Goal: Information Seeking & Learning: Learn about a topic

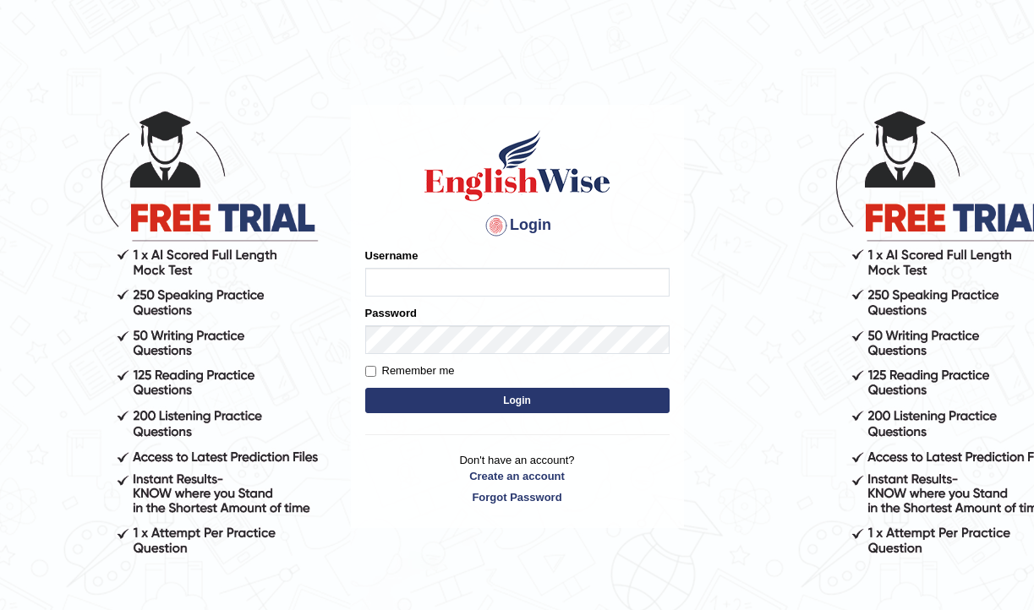
type input "pujap_parramatta"
click at [514, 403] on button "Login" at bounding box center [517, 400] width 304 height 25
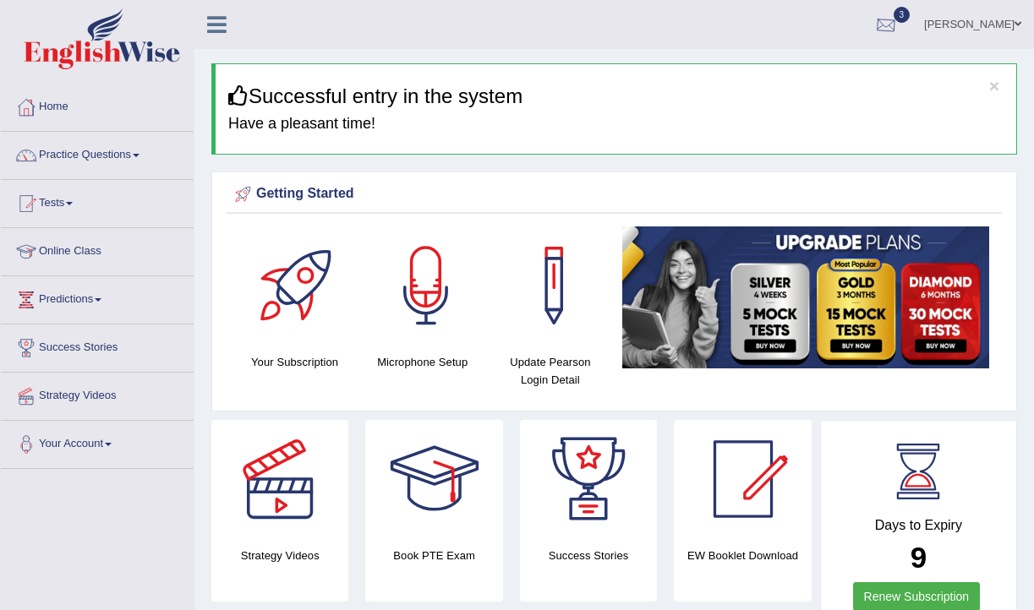
click at [875, 31] on div at bounding box center [885, 25] width 25 height 25
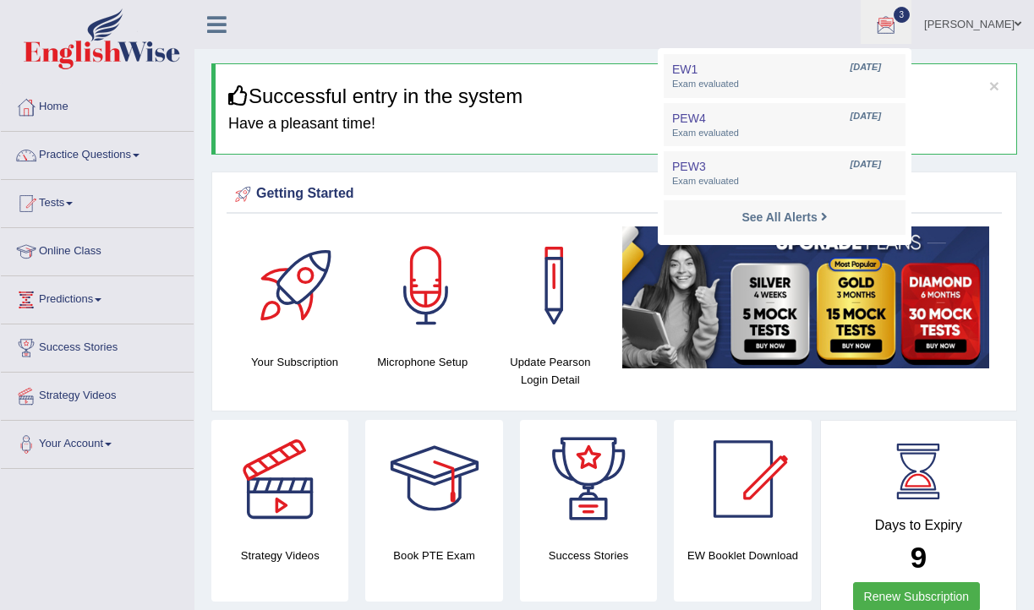
click at [735, 32] on ul "Puja Poudel Adhikari Toggle navigation Username: pujap_parramatta Access Type: …" at bounding box center [739, 24] width 587 height 48
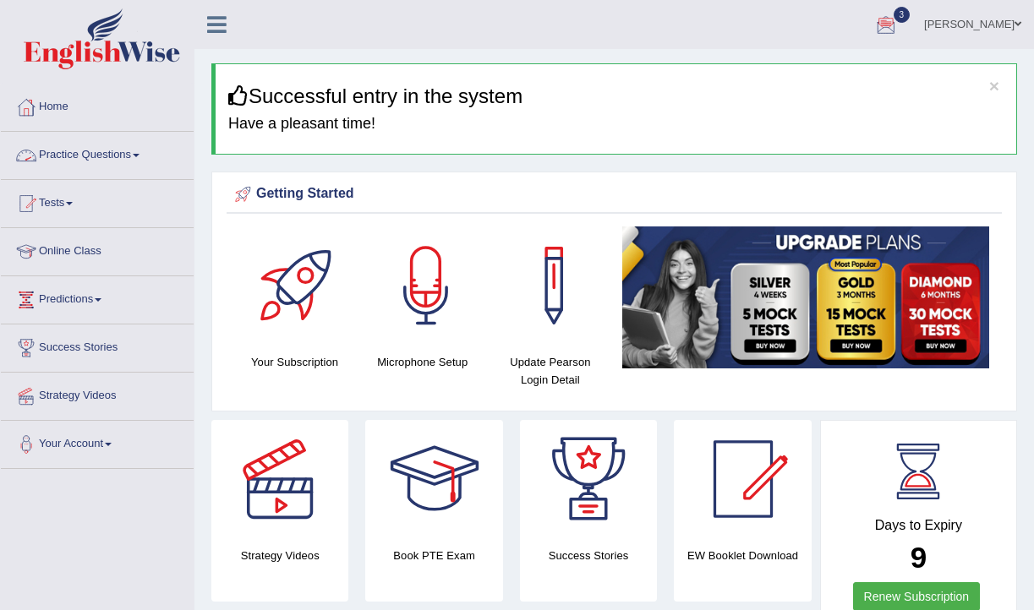
click at [145, 160] on link "Practice Questions" at bounding box center [97, 153] width 193 height 42
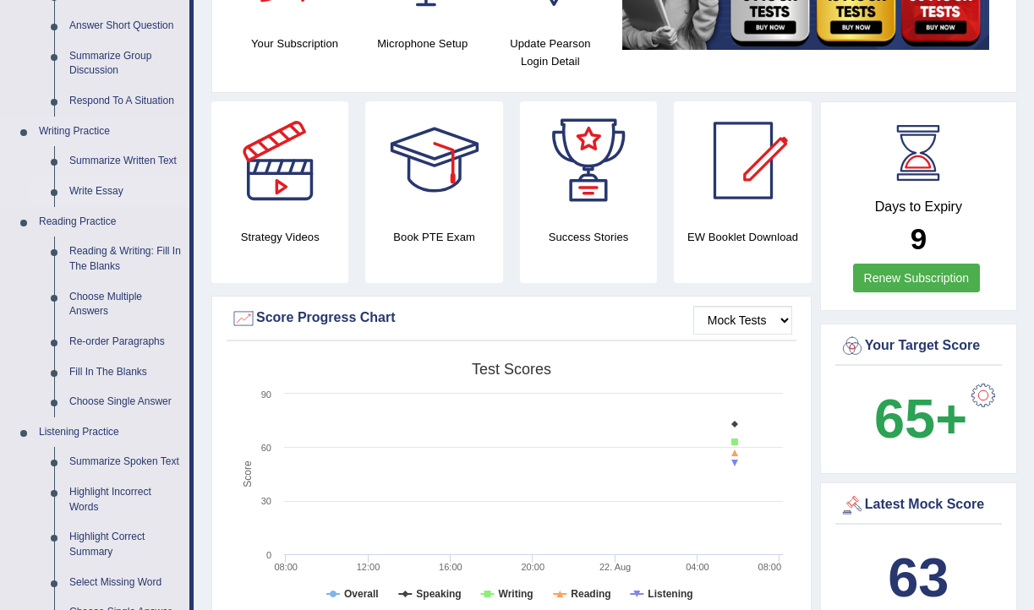
scroll to position [324, 0]
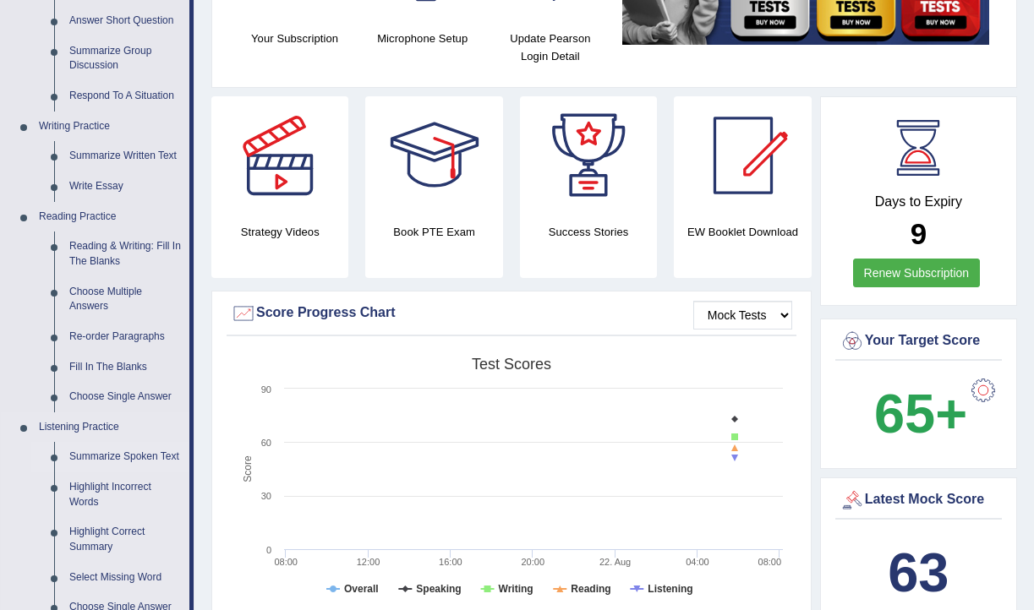
click at [112, 458] on link "Summarize Spoken Text" at bounding box center [126, 457] width 128 height 30
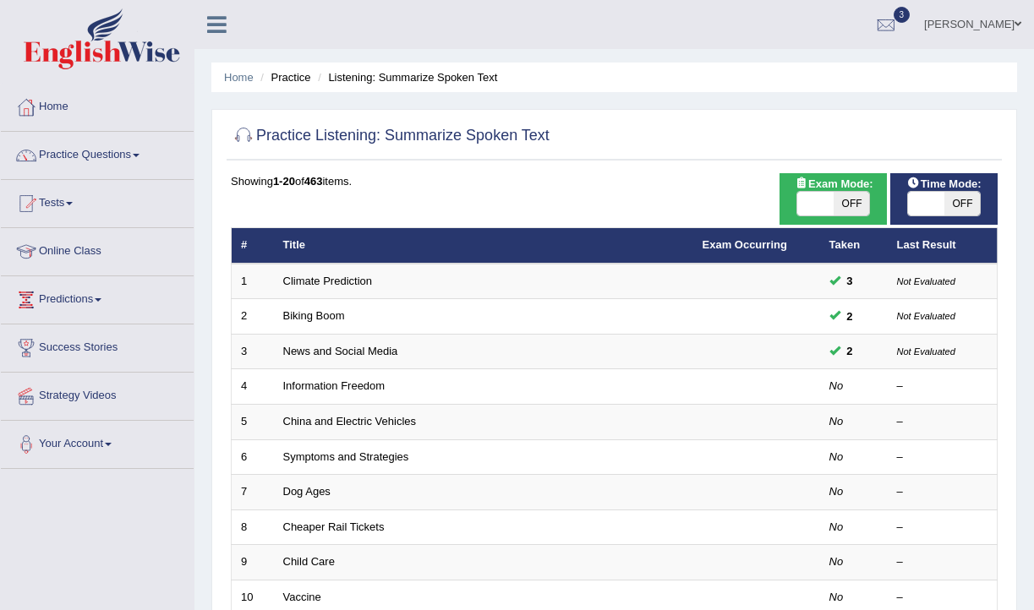
click at [839, 205] on span "OFF" at bounding box center [851, 204] width 36 height 24
checkbox input "true"
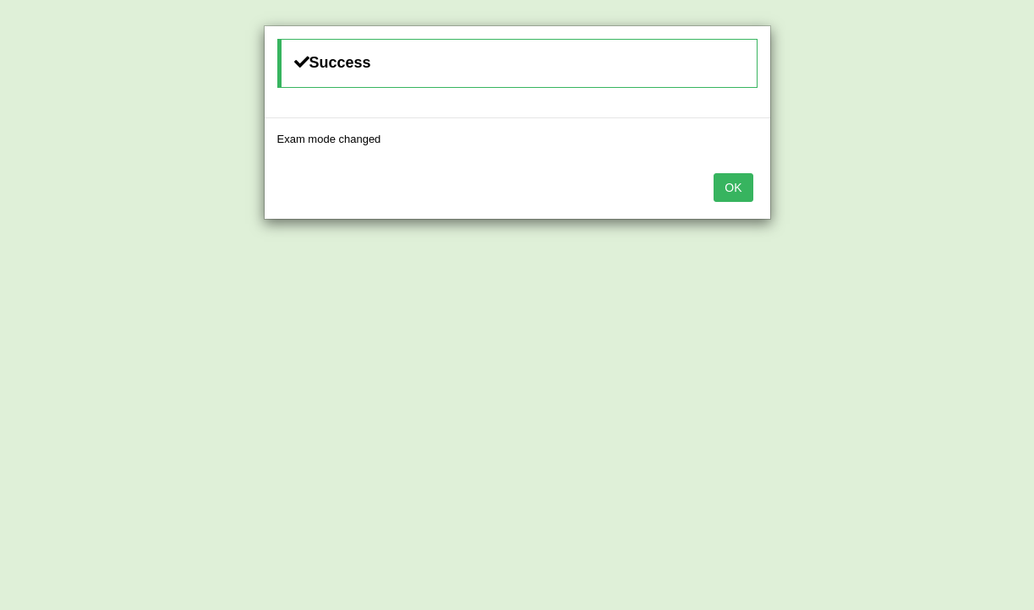
click at [724, 206] on div "OK" at bounding box center [517, 189] width 505 height 59
click at [738, 196] on button "OK" at bounding box center [732, 187] width 39 height 29
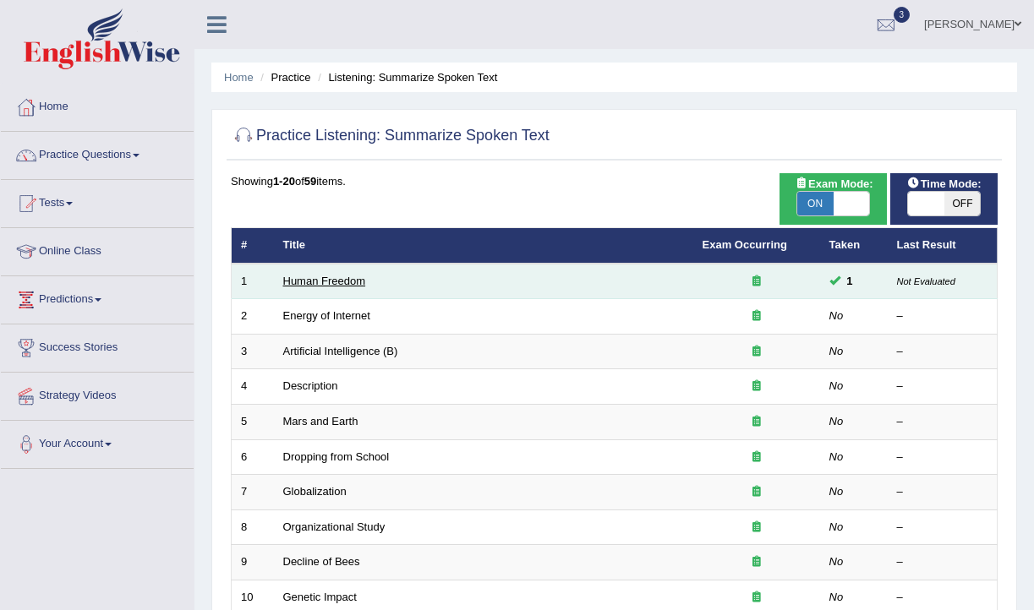
click at [330, 286] on link "Human Freedom" at bounding box center [324, 281] width 83 height 13
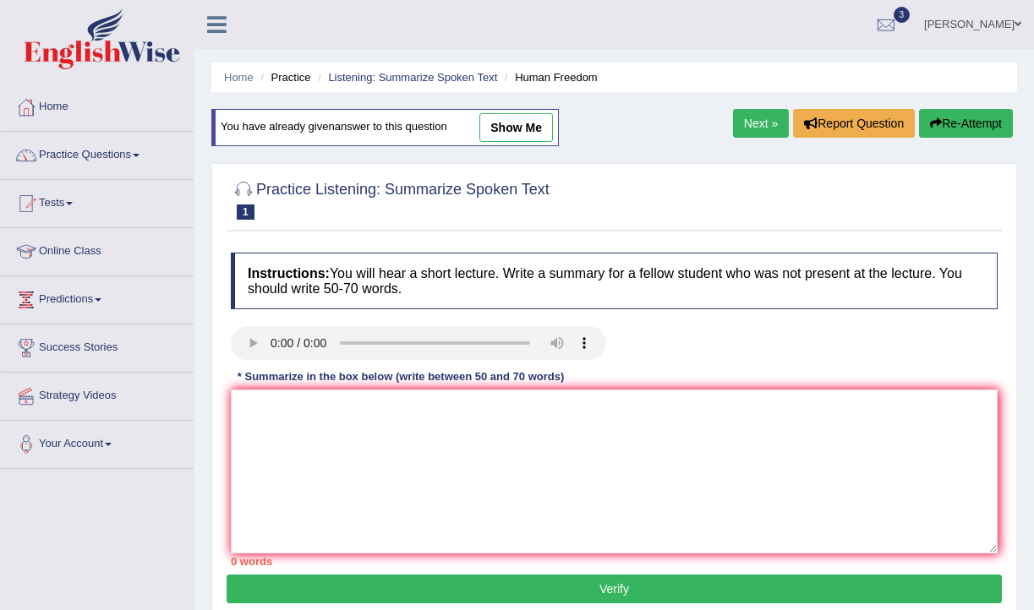
click at [540, 134] on link "show me" at bounding box center [516, 127] width 74 height 29
type textarea "The lecture was about human freedom. Firstly, the speaker said that about how h…"
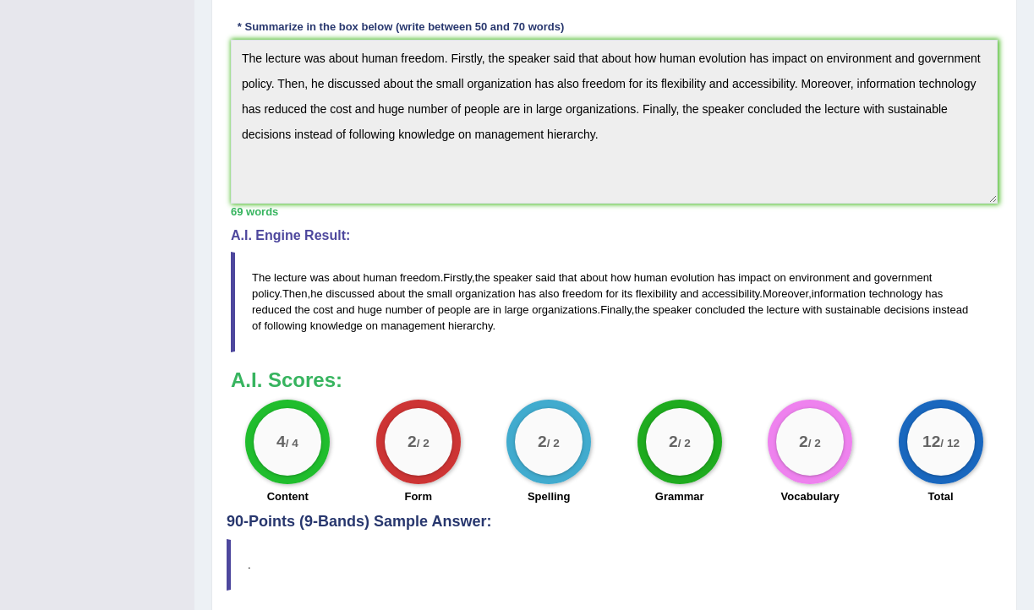
scroll to position [538, 0]
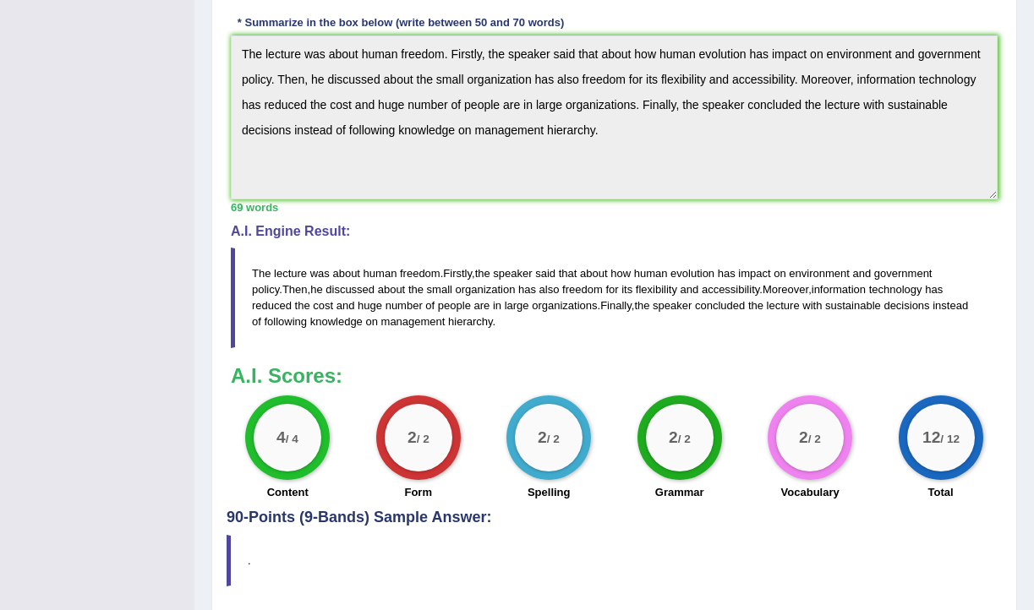
drag, startPoint x: 250, startPoint y: 265, endPoint x: 434, endPoint y: 327, distance: 194.6
click at [435, 327] on blockquote "The lecture was about human freedom . Firstly , the speaker said that about how…" at bounding box center [614, 298] width 767 height 100
click at [259, 270] on span "The" at bounding box center [261, 273] width 19 height 13
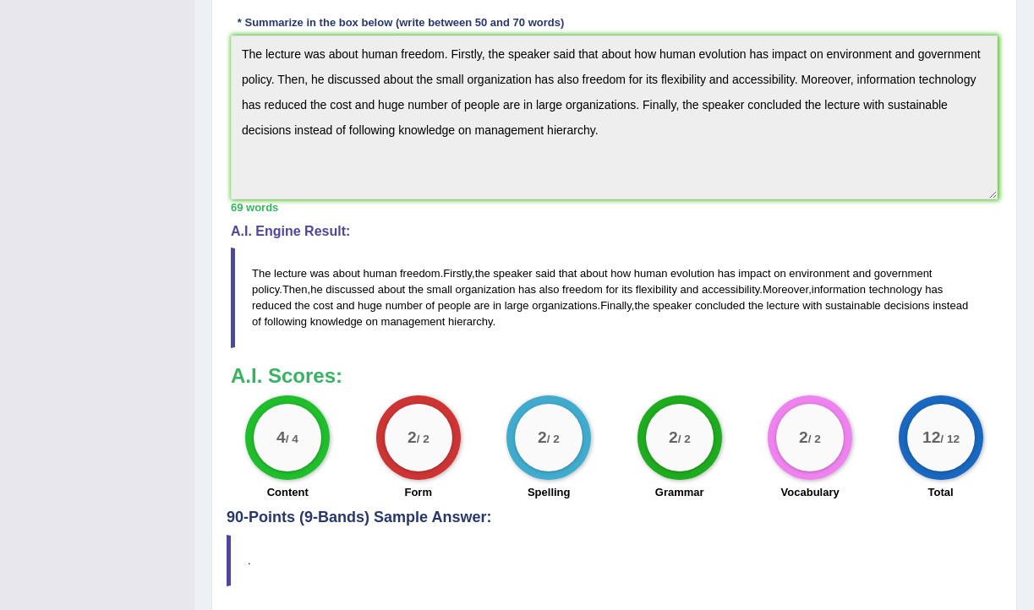
click at [259, 270] on span "The" at bounding box center [261, 273] width 19 height 13
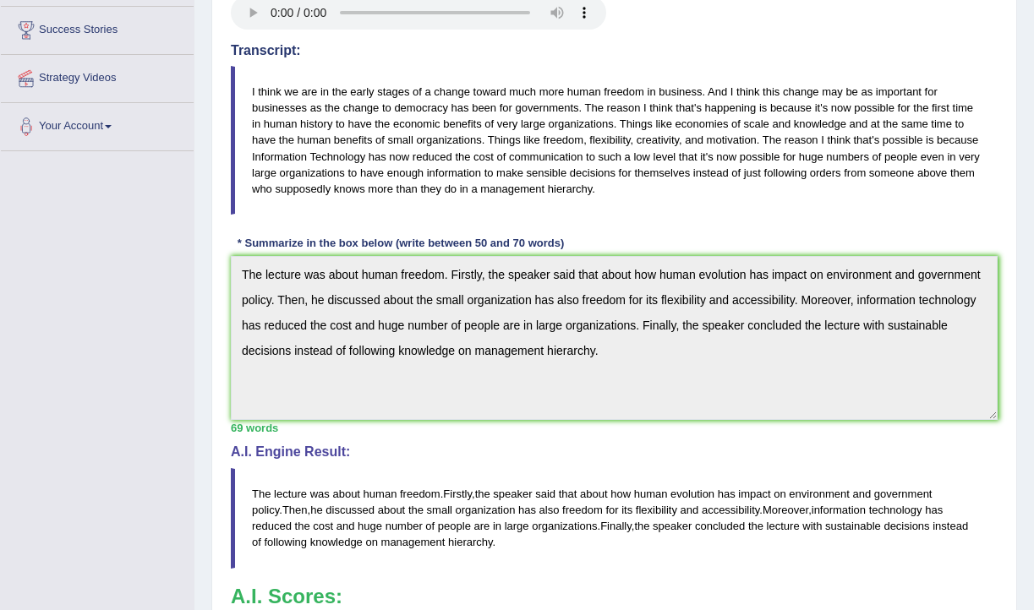
scroll to position [0, 0]
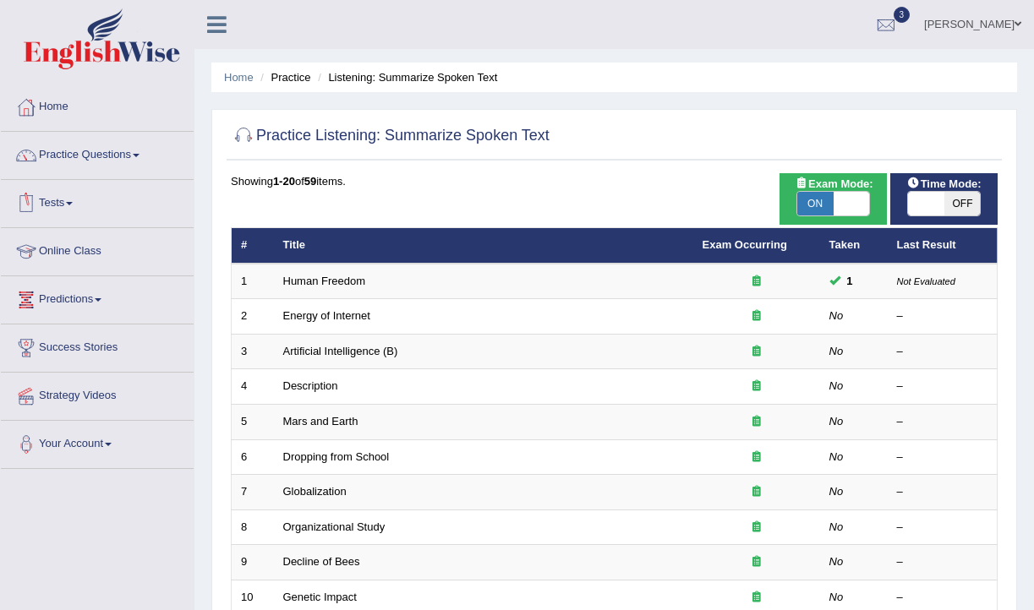
click at [73, 203] on span at bounding box center [69, 203] width 7 height 3
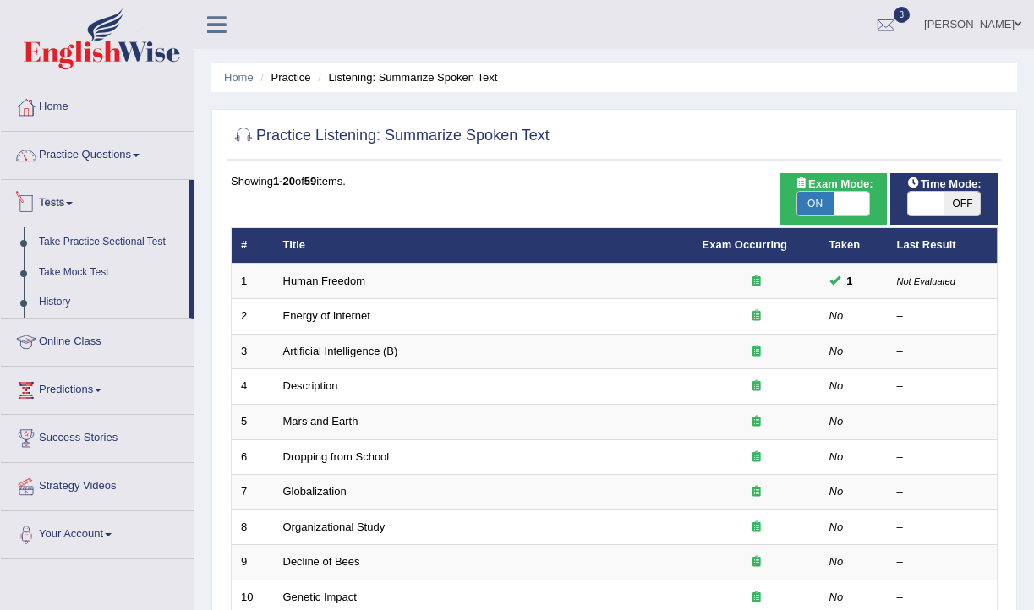
click at [65, 210] on link "Tests" at bounding box center [95, 201] width 188 height 42
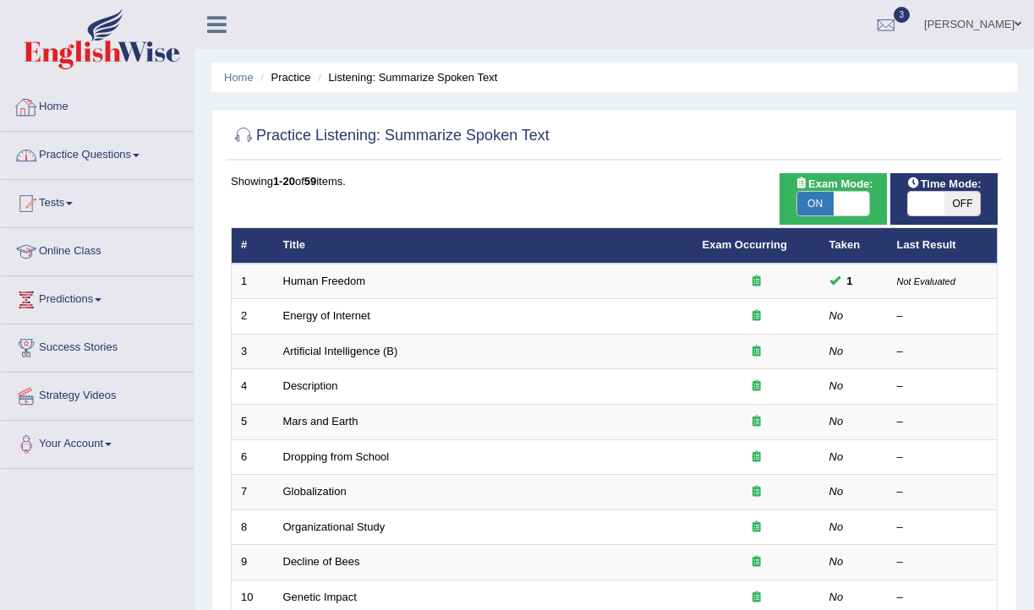
click at [46, 116] on link "Home" at bounding box center [97, 105] width 193 height 42
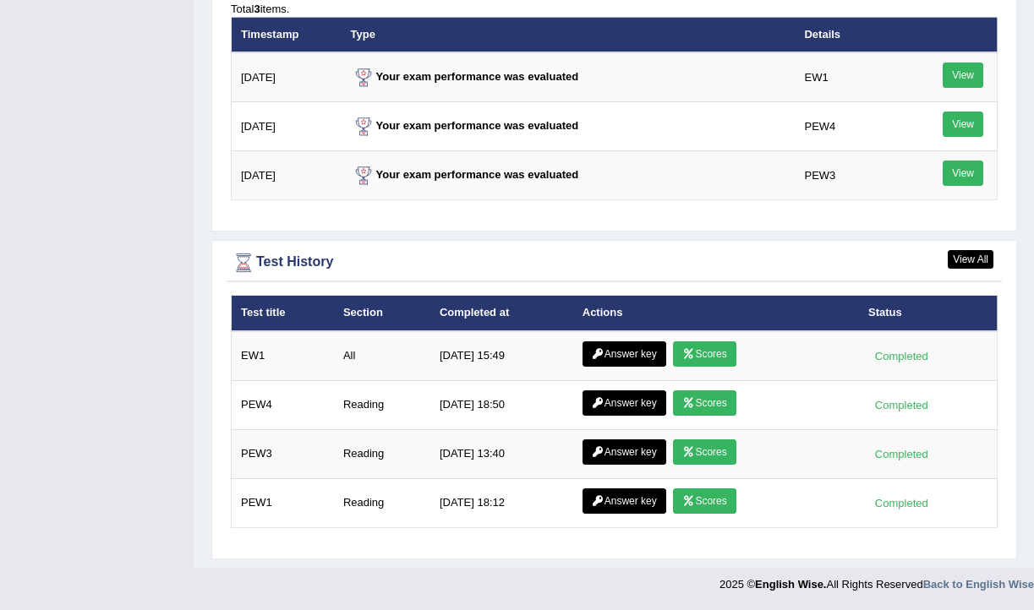
scroll to position [2091, 0]
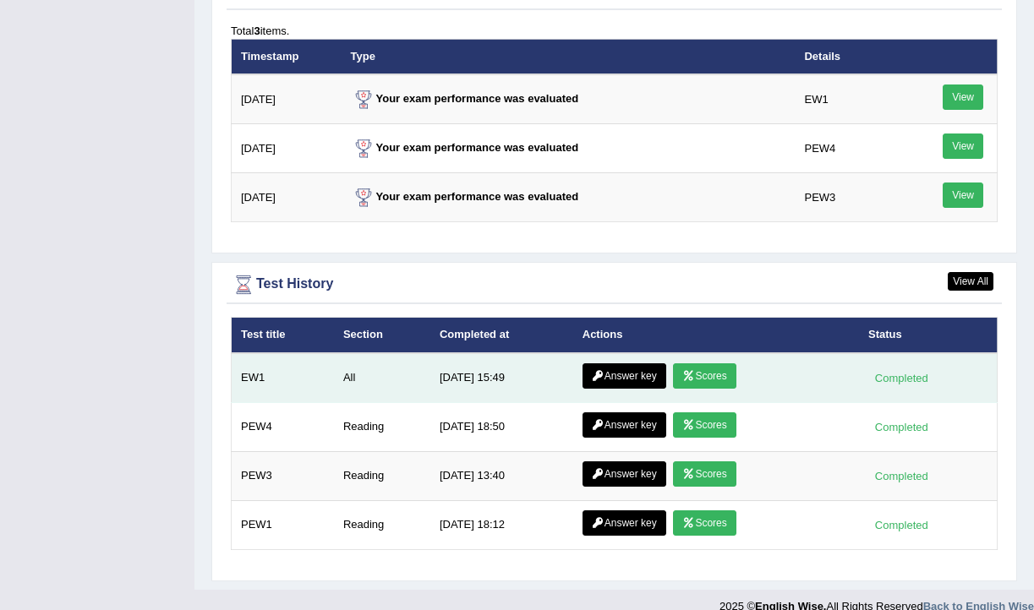
click at [724, 380] on link "Scores" at bounding box center [704, 375] width 63 height 25
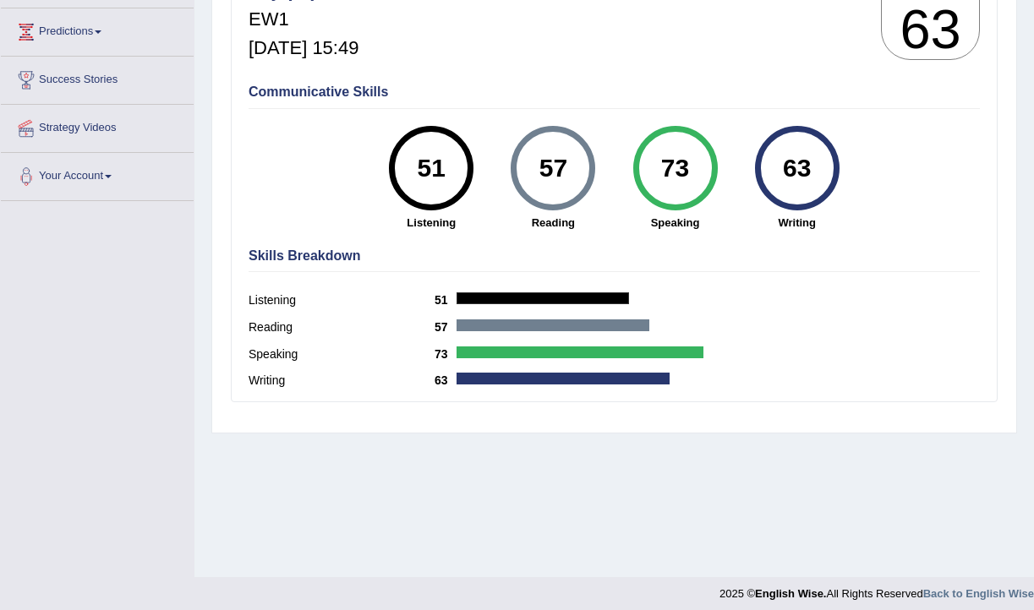
scroll to position [277, 0]
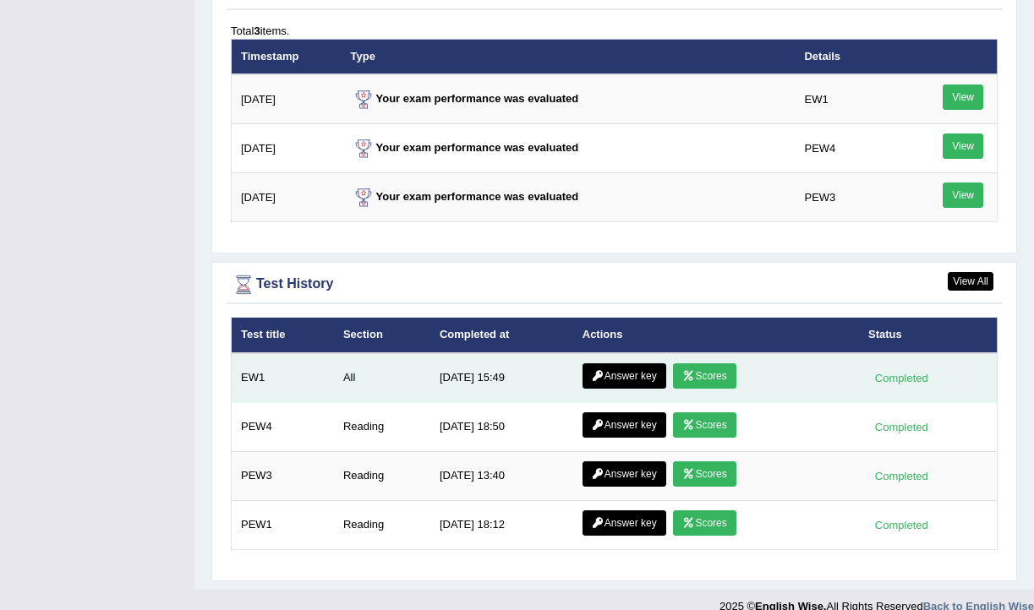
click at [612, 376] on link "Answer key" at bounding box center [624, 375] width 84 height 25
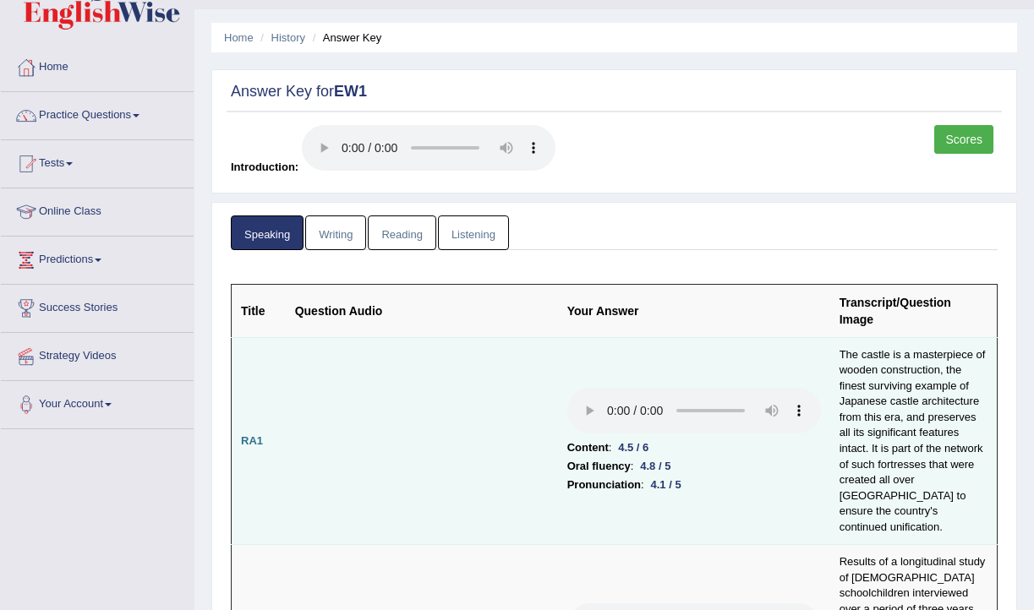
scroll to position [34, 0]
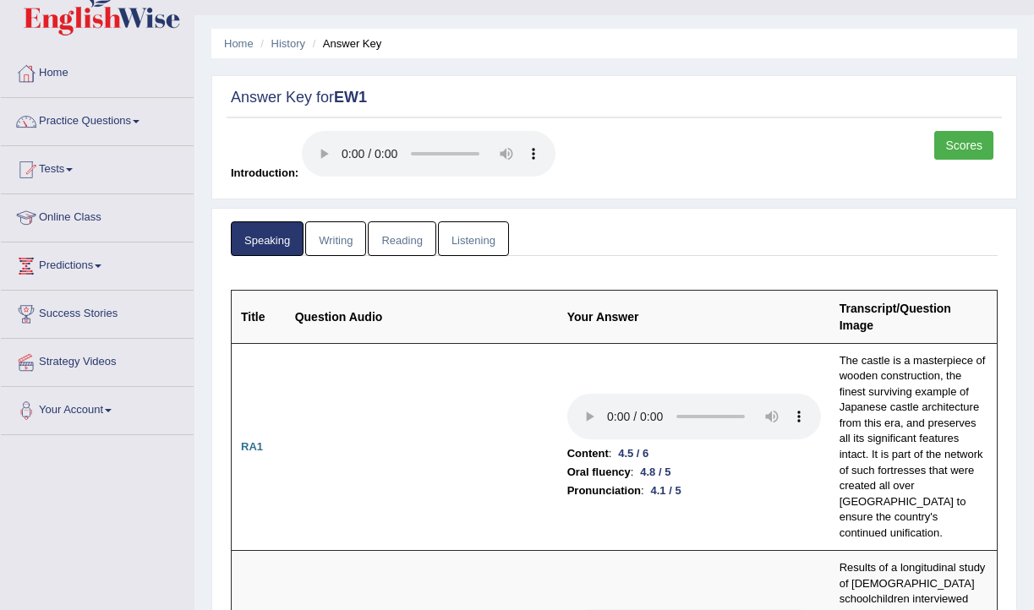
click at [336, 239] on link "Writing" at bounding box center [335, 238] width 61 height 35
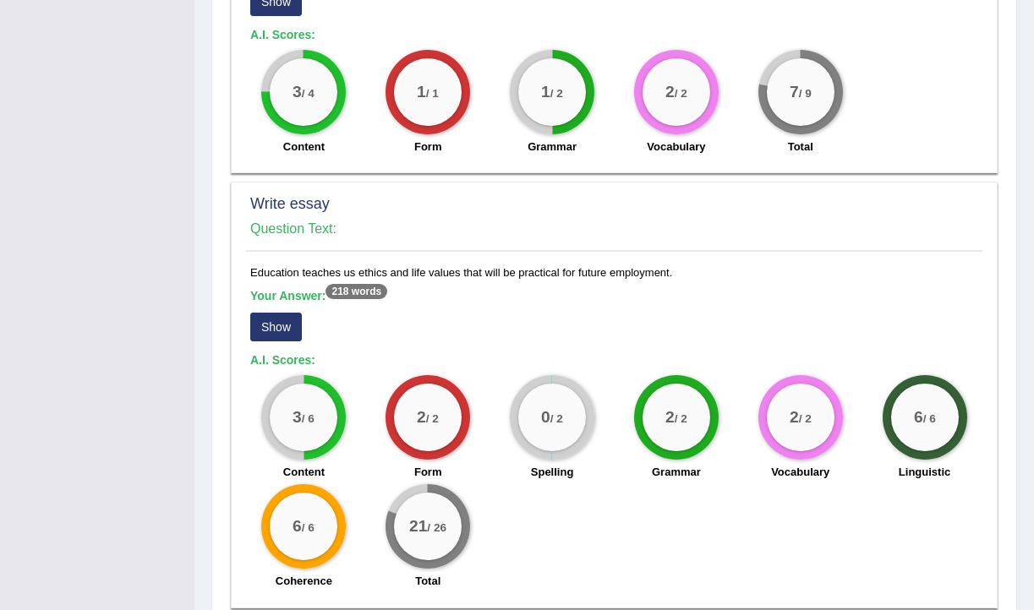
scroll to position [1378, 0]
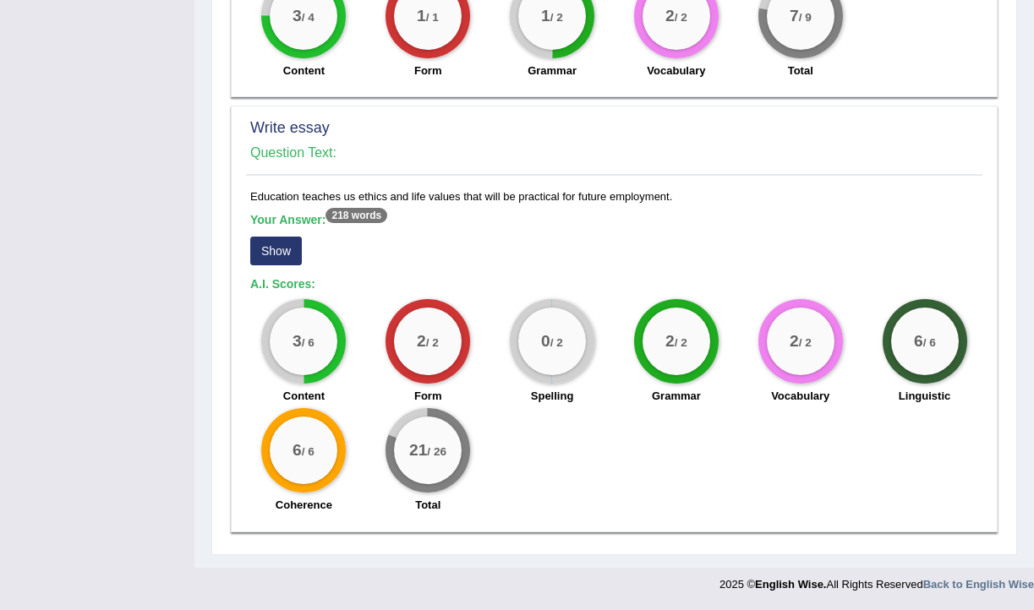
click at [275, 248] on button "Show" at bounding box center [276, 251] width 52 height 29
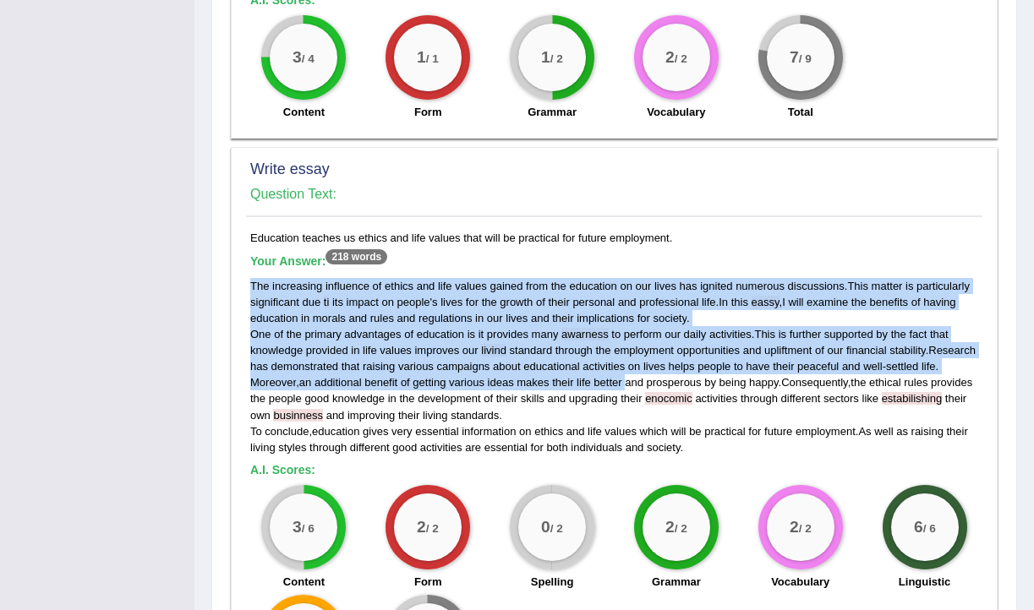
drag, startPoint x: 250, startPoint y: 282, endPoint x: 631, endPoint y: 405, distance: 399.6
click at [631, 405] on div "The increasing influence of ethics and life values gained from the education on…" at bounding box center [614, 367] width 728 height 178
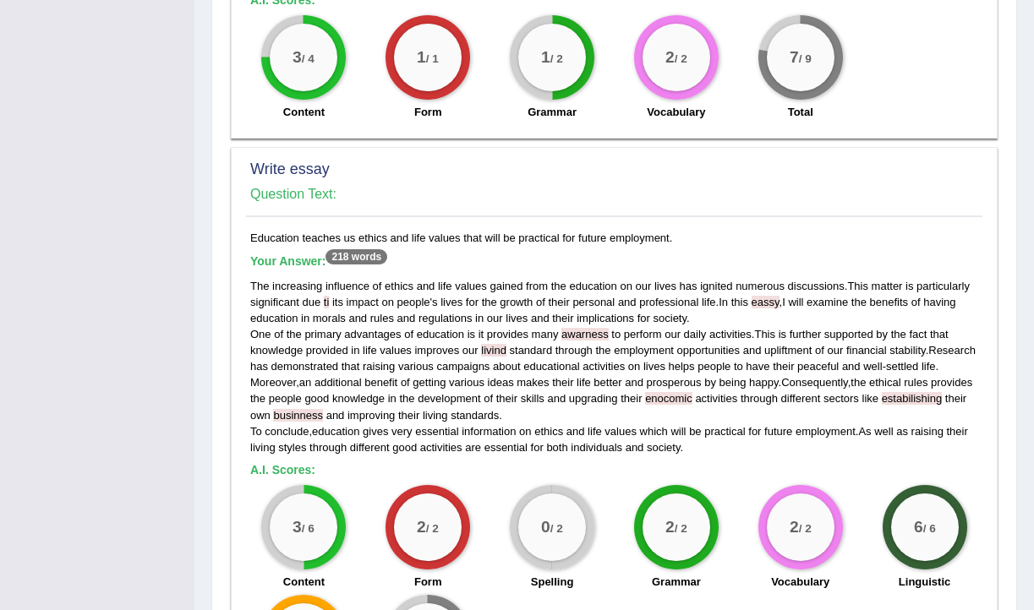
click at [738, 221] on div "Write essay Question Text: Education teaches us ethics and life values that wil…" at bounding box center [614, 432] width 767 height 571
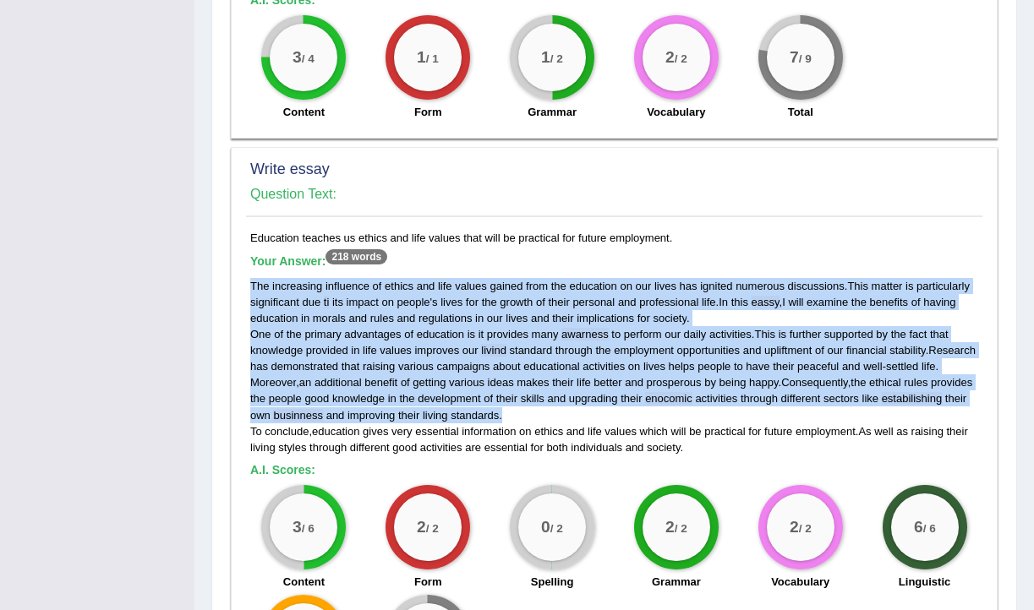
drag, startPoint x: 249, startPoint y: 280, endPoint x: 629, endPoint y: 424, distance: 406.9
click at [629, 424] on div "Education teaches us ethics and life values that will be practical for future e…" at bounding box center [614, 469] width 736 height 479
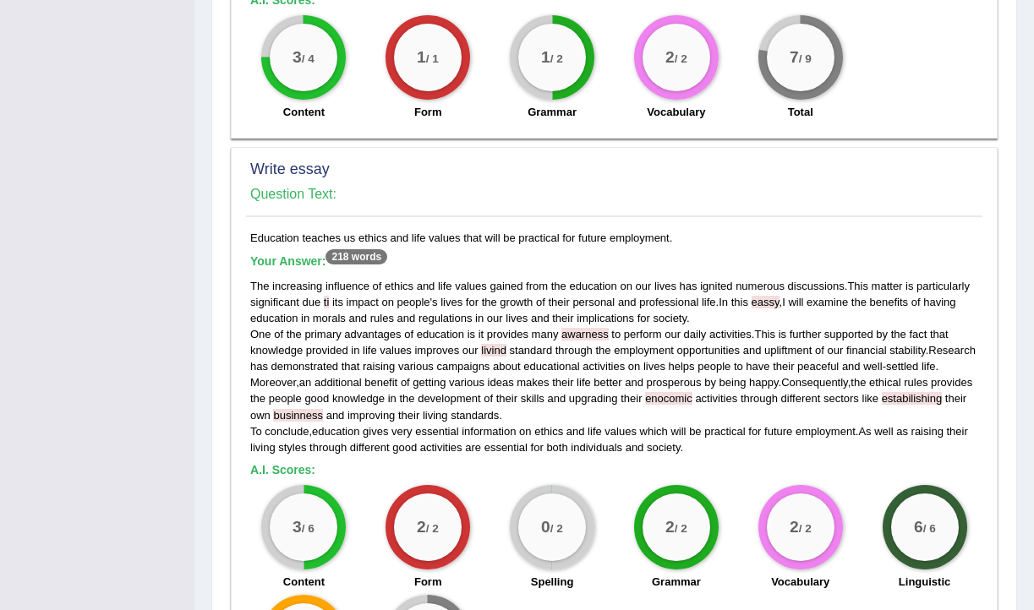
click at [742, 238] on div "Education teaches us ethics and life values that will be practical for future e…" at bounding box center [614, 469] width 736 height 479
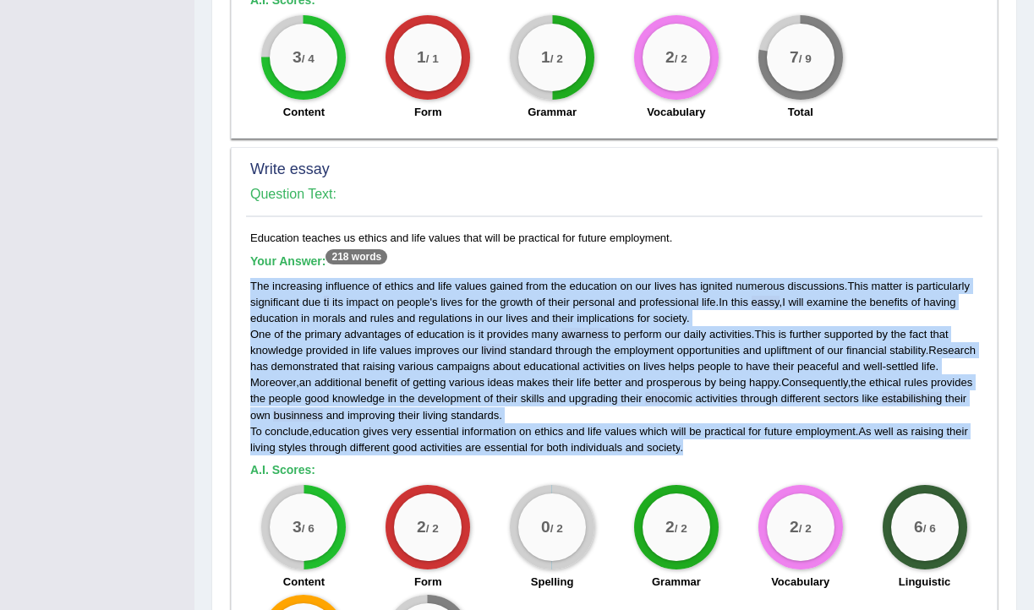
drag, startPoint x: 251, startPoint y: 282, endPoint x: 654, endPoint y: 473, distance: 446.1
click at [654, 473] on div "Education teaches us ethics and life values that will be practical for future e…" at bounding box center [614, 469] width 736 height 479
copy div "The increasing influence of ethics and life values gained from the education on…"
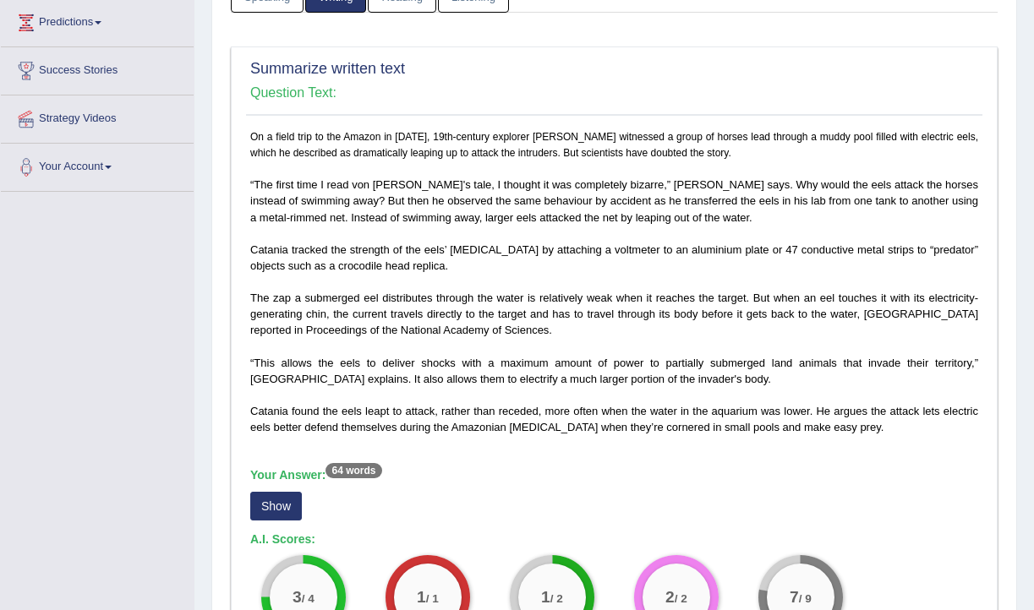
scroll to position [0, 0]
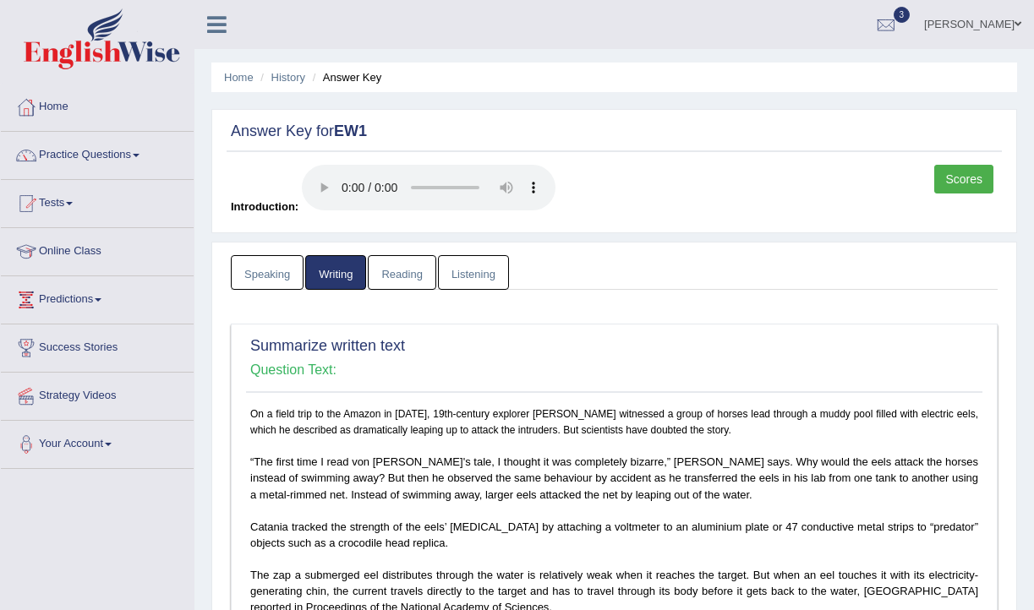
click at [409, 276] on link "Reading" at bounding box center [402, 272] width 68 height 35
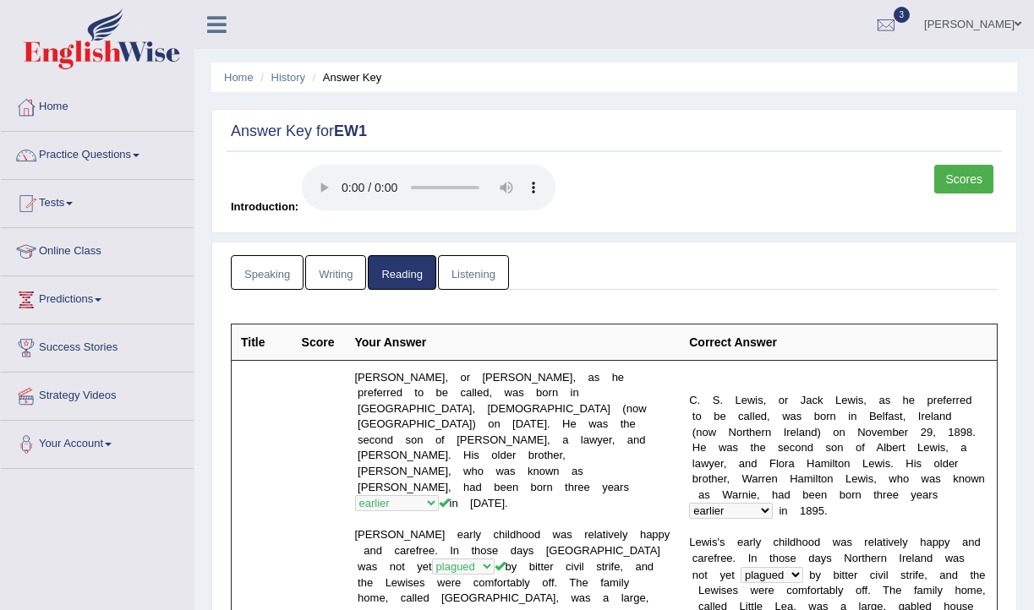
click at [958, 178] on link "Scores" at bounding box center [963, 179] width 59 height 29
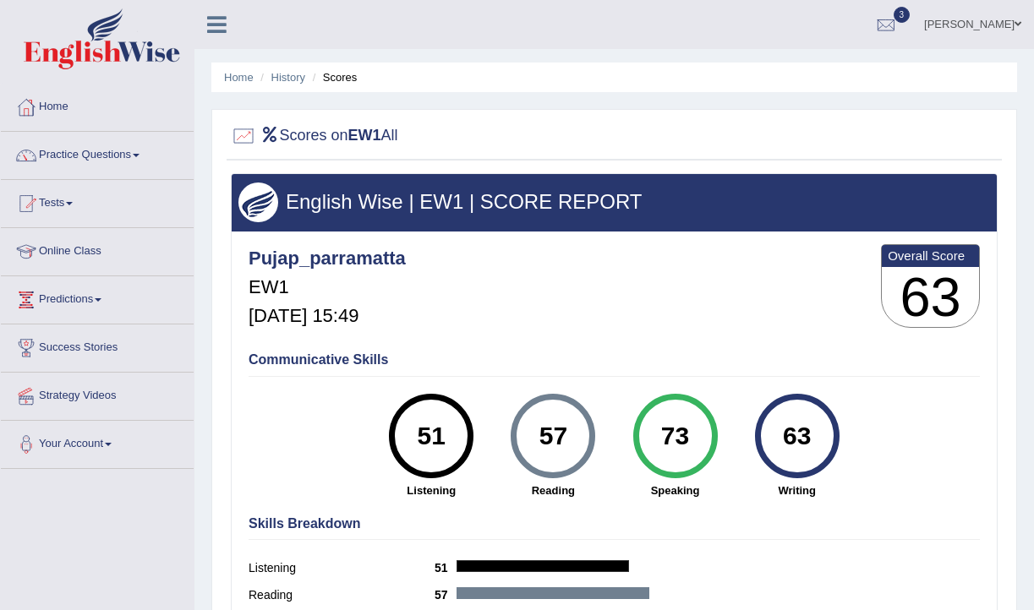
drag, startPoint x: 459, startPoint y: 450, endPoint x: 325, endPoint y: 456, distance: 133.7
click at [328, 454] on div "Communicative Skills 51 Listening 57 [GEOGRAPHIC_DATA] 73 Speaking 63 Writing" at bounding box center [614, 424] width 740 height 160
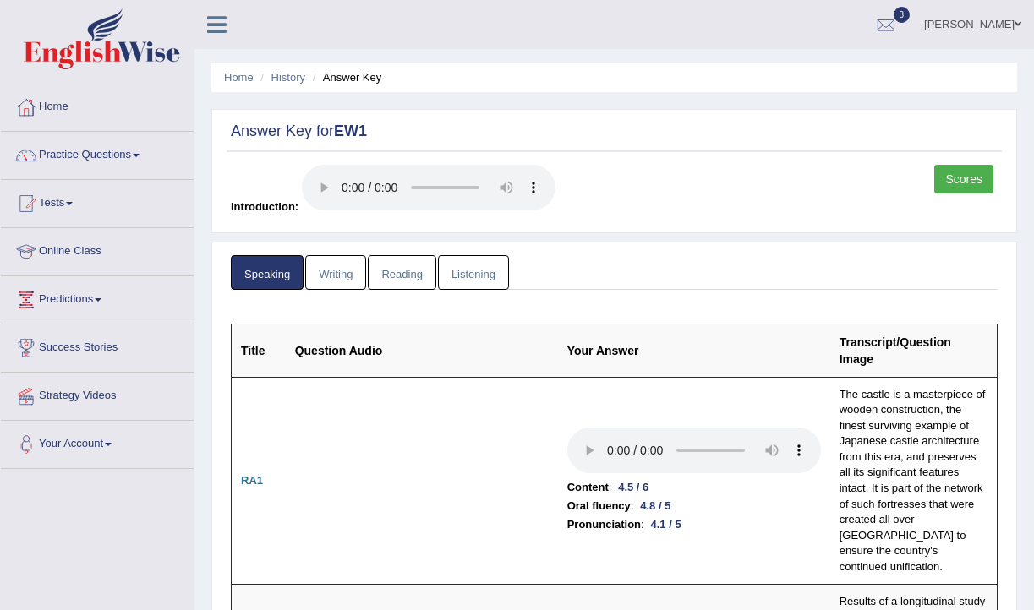
click at [479, 277] on link "Listening" at bounding box center [473, 272] width 71 height 35
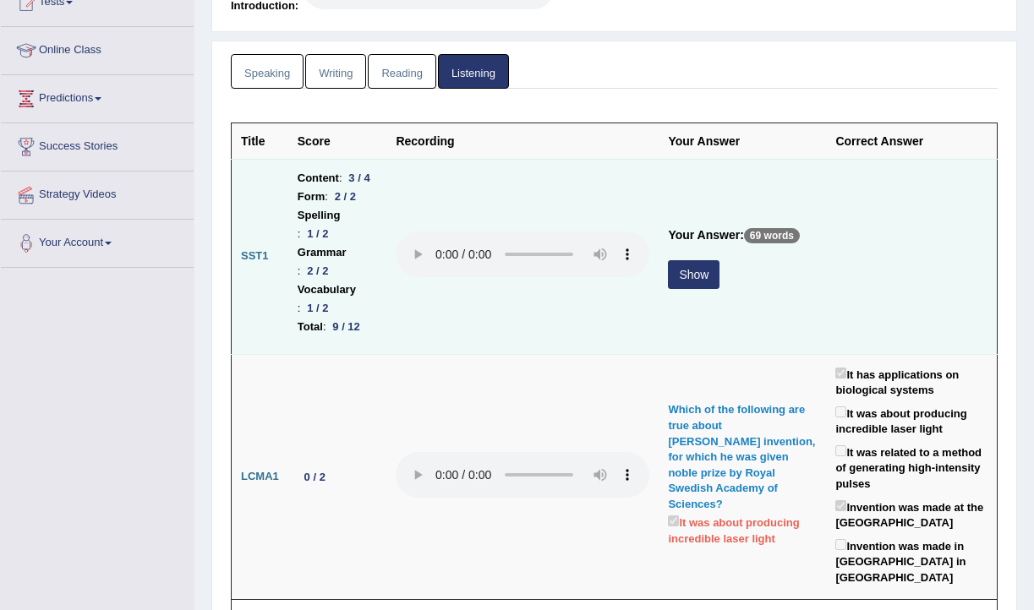
scroll to position [210, 0]
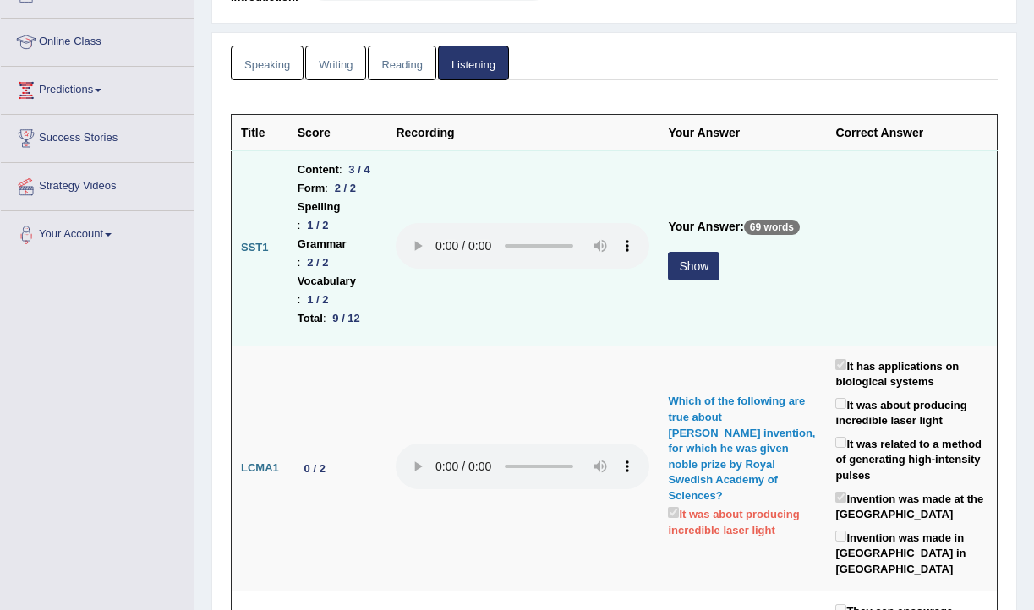
click at [719, 252] on button "Show" at bounding box center [694, 266] width 52 height 29
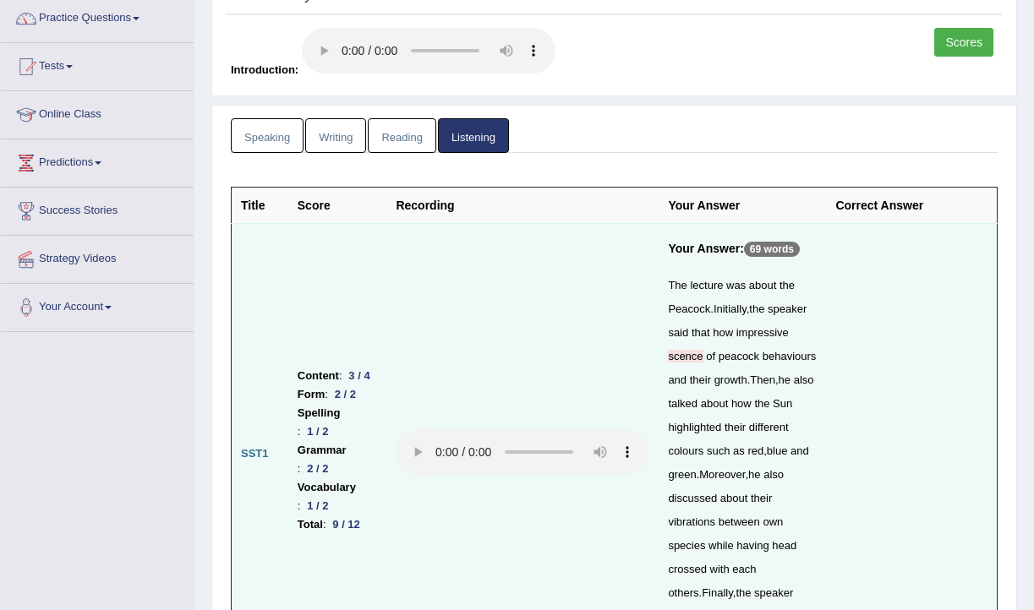
scroll to position [147, 0]
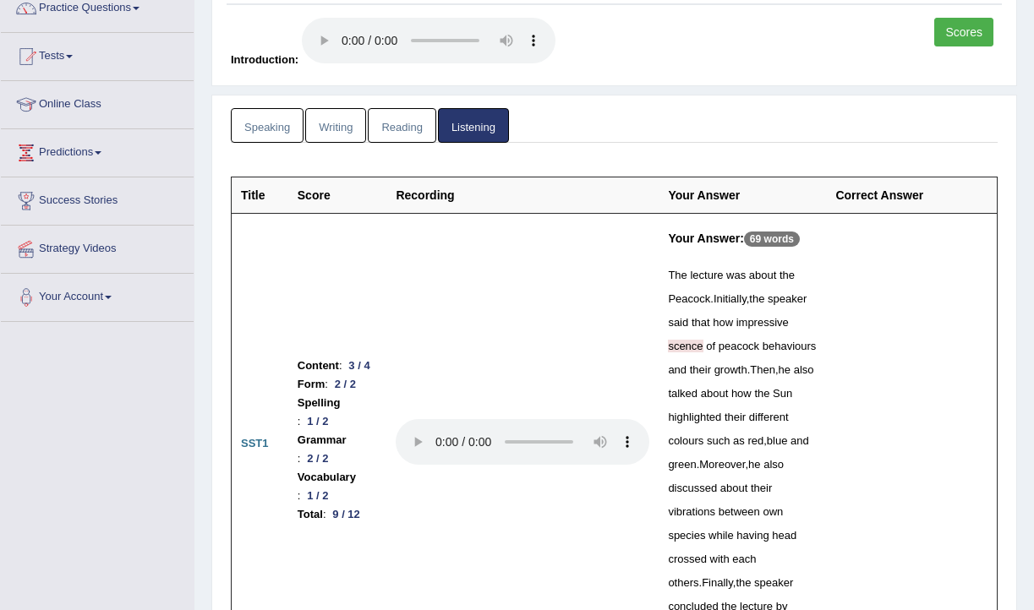
click at [340, 124] on link "Writing" at bounding box center [335, 125] width 61 height 35
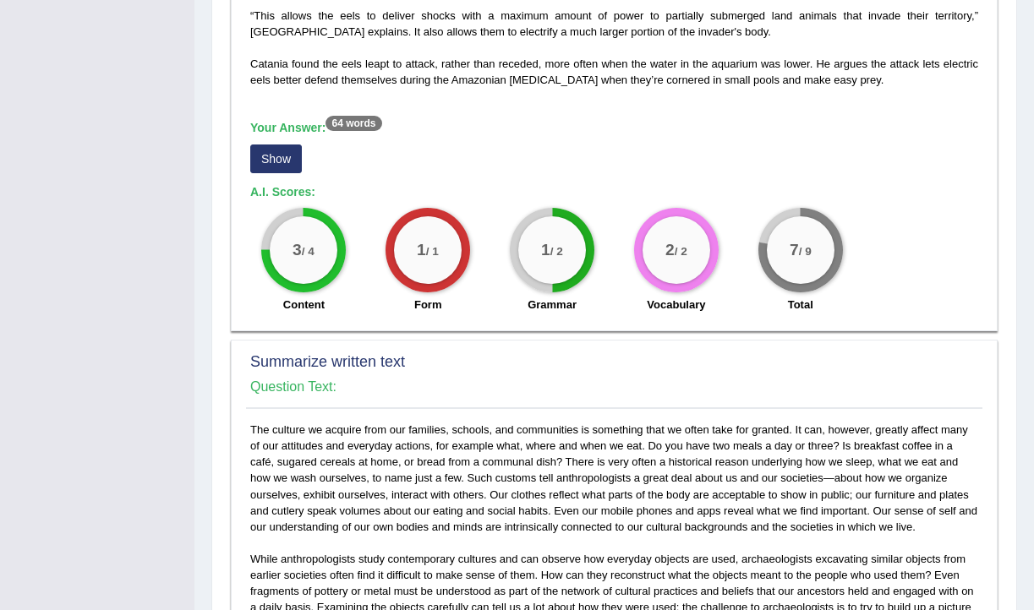
scroll to position [629, 0]
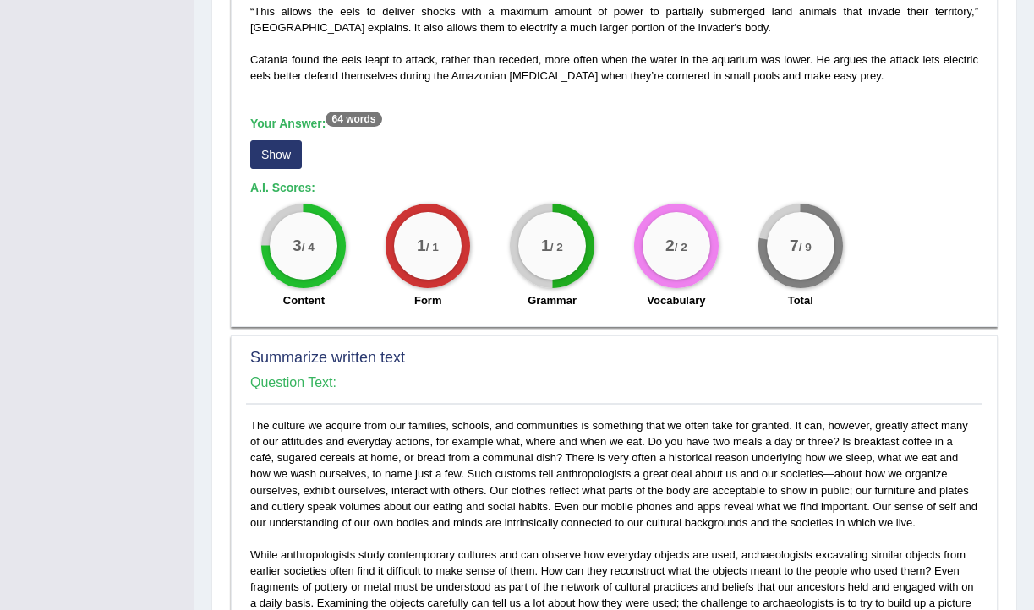
click at [271, 156] on button "Show" at bounding box center [276, 154] width 52 height 29
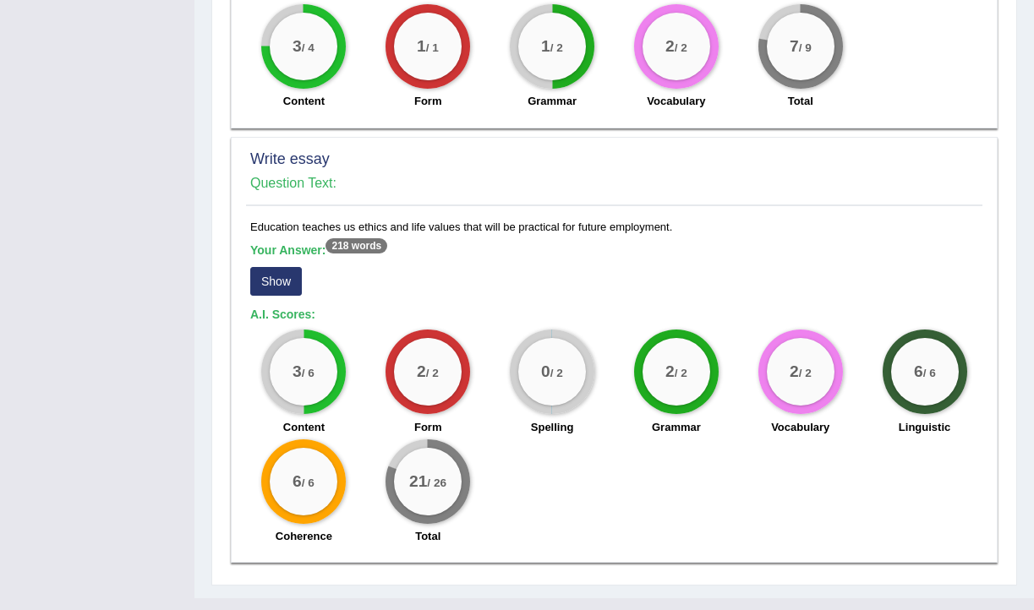
scroll to position [1390, 0]
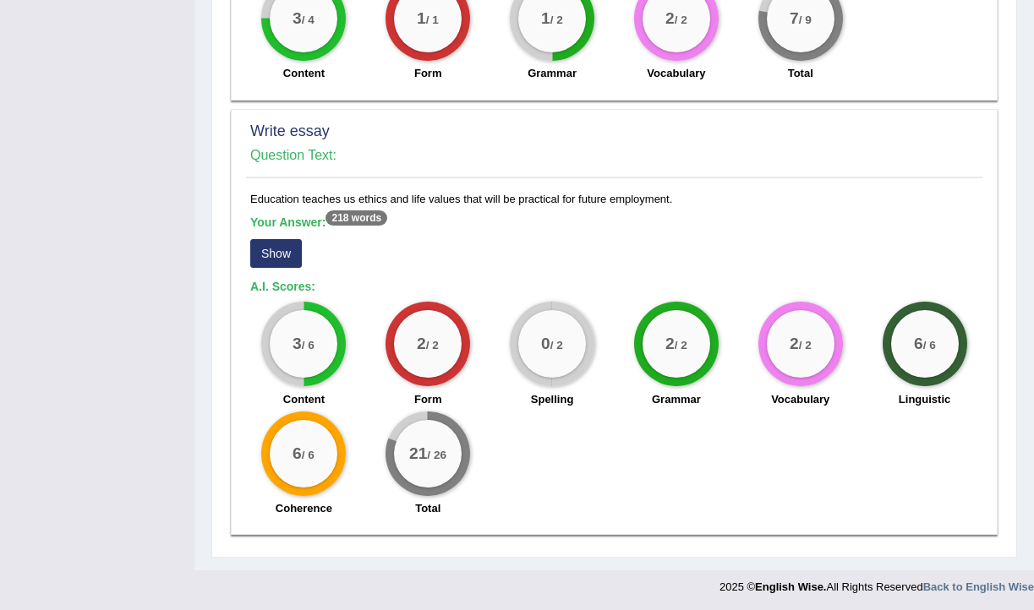
click at [279, 256] on button "Show" at bounding box center [276, 253] width 52 height 29
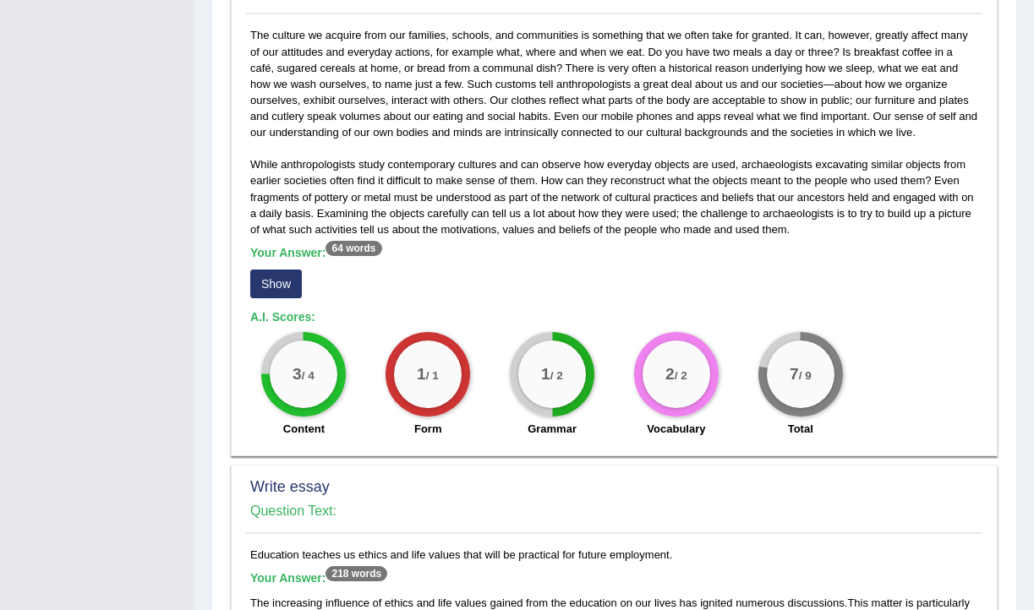
scroll to position [0, 0]
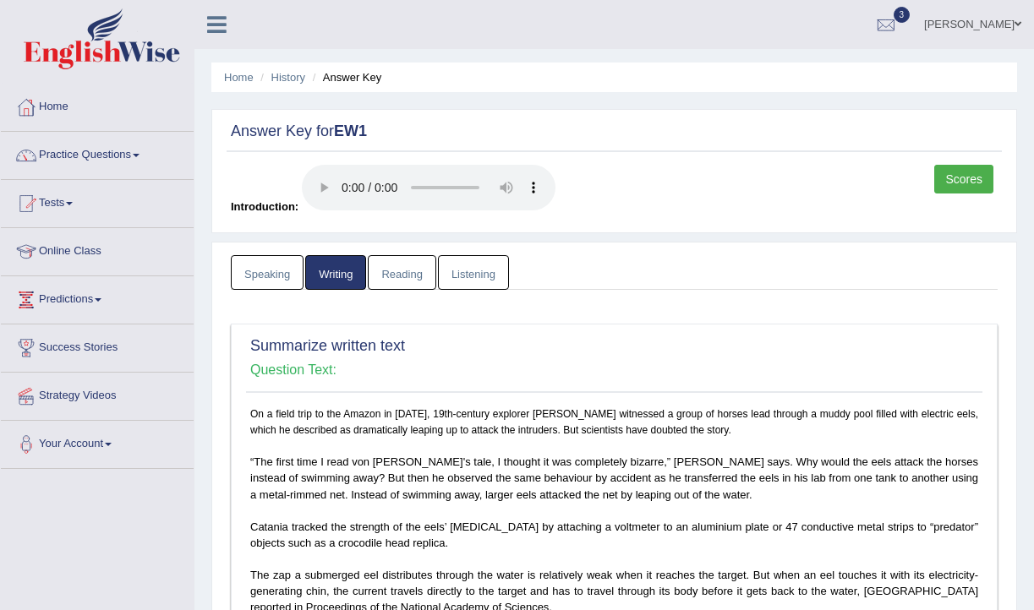
click at [109, 298] on link "Predictions" at bounding box center [97, 297] width 193 height 42
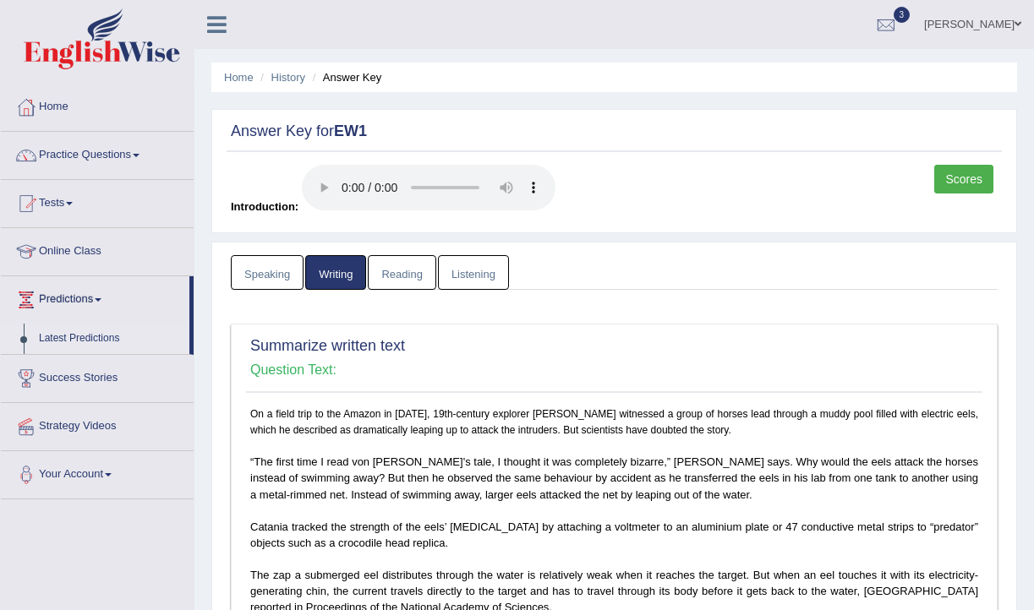
click at [108, 336] on link "Latest Predictions" at bounding box center [110, 339] width 158 height 30
